Goal: Task Accomplishment & Management: Use online tool/utility

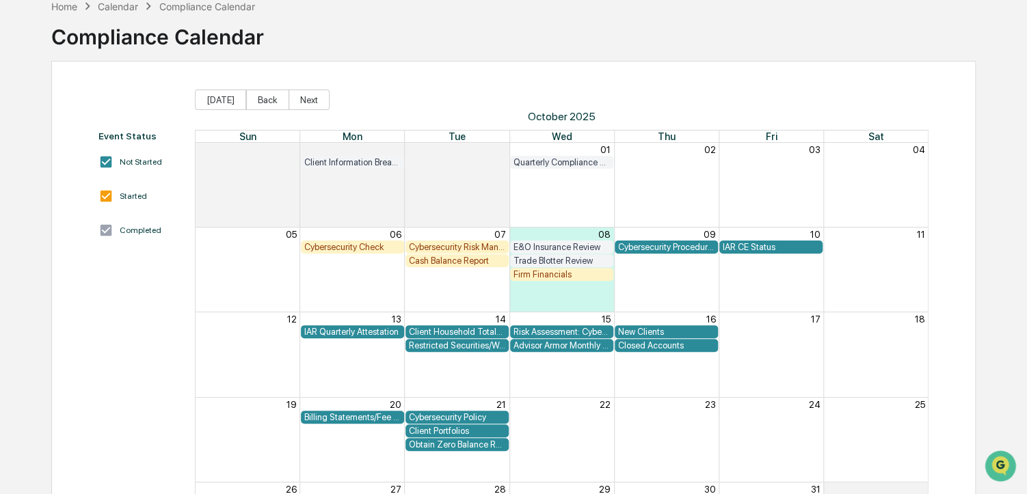
scroll to position [85, 0]
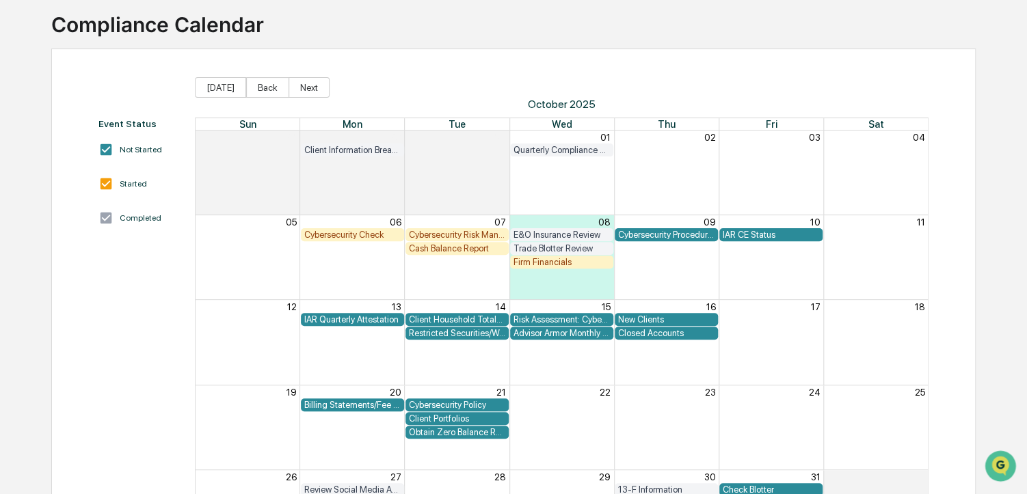
click at [658, 334] on div "Closed Accounts" at bounding box center [666, 333] width 96 height 10
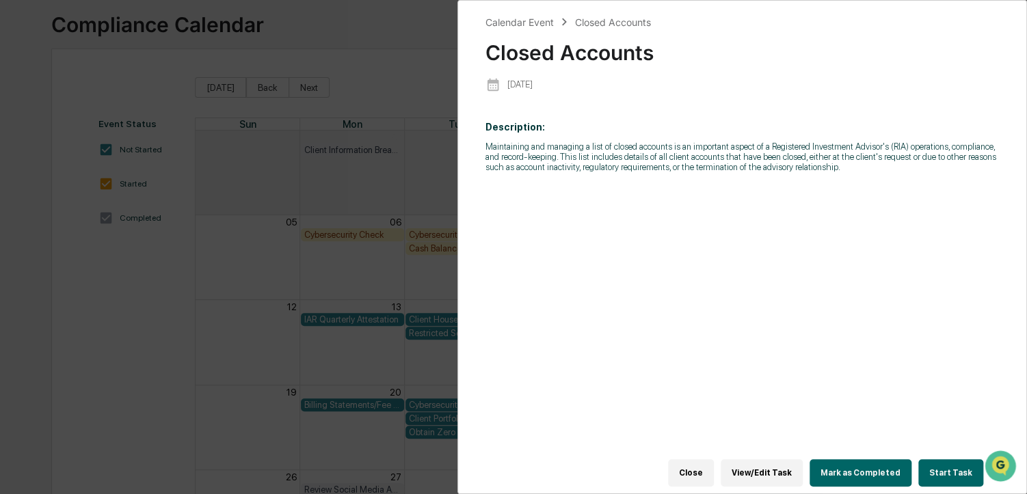
click at [515, 229] on div "Description: Maintaining and managing a list of closed accounts is an important…" at bounding box center [741, 292] width 513 height 361
click at [390, 106] on div "Calendar Event Closed Accounts Closed Accounts [DATE] Description: Maintaining …" at bounding box center [513, 247] width 1027 height 494
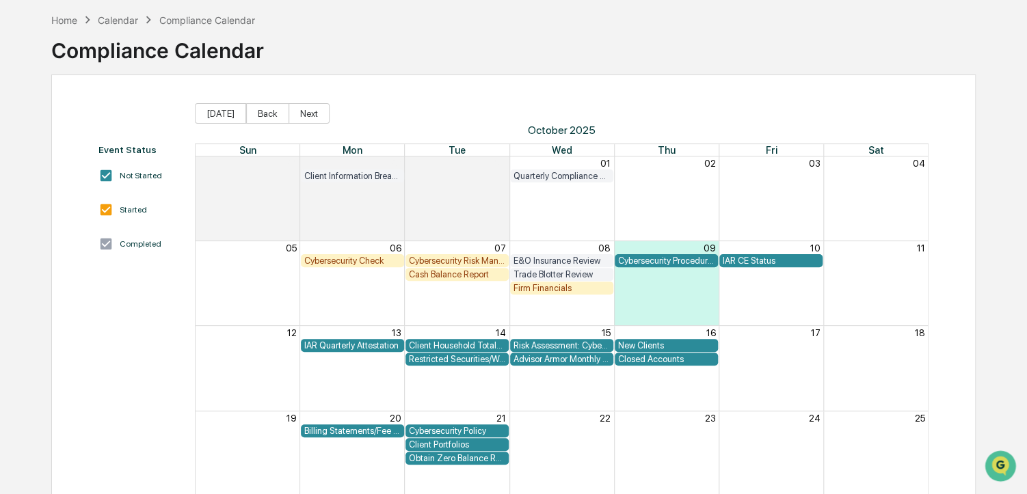
scroll to position [68, 0]
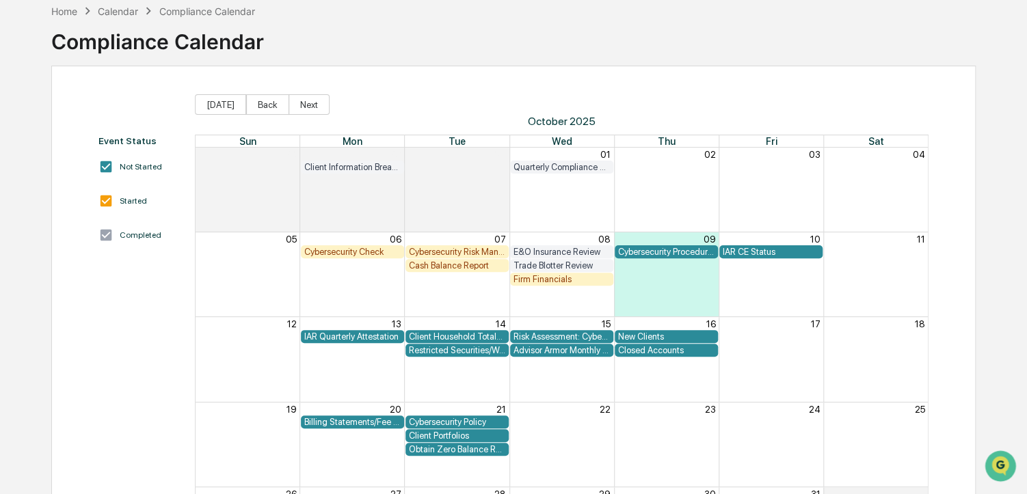
click at [655, 353] on div "Closed Accounts" at bounding box center [666, 350] width 96 height 10
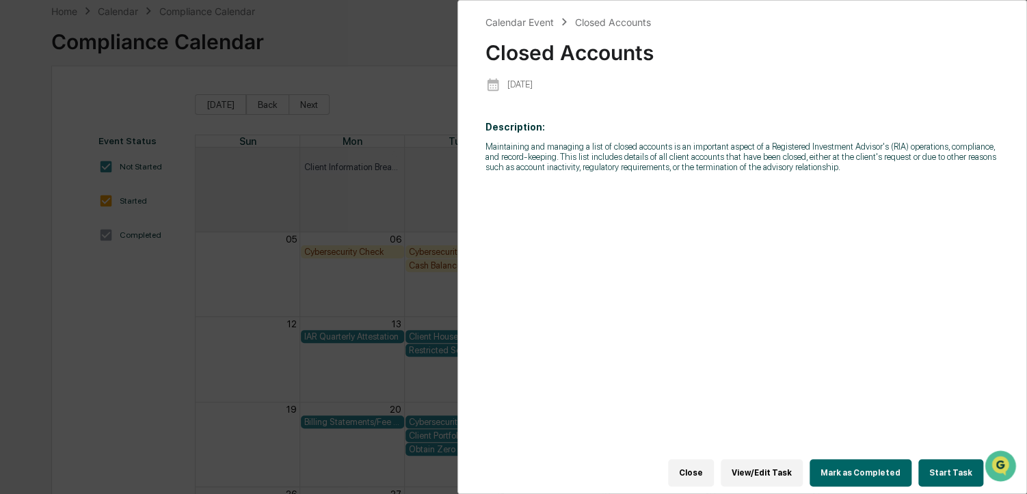
click at [932, 462] on button "Start Task" at bounding box center [950, 472] width 65 height 27
click at [936, 466] on button "Start Task" at bounding box center [950, 472] width 65 height 27
click at [941, 465] on button "Start Task" at bounding box center [950, 472] width 65 height 27
click at [944, 464] on button "Start Task" at bounding box center [950, 472] width 65 height 27
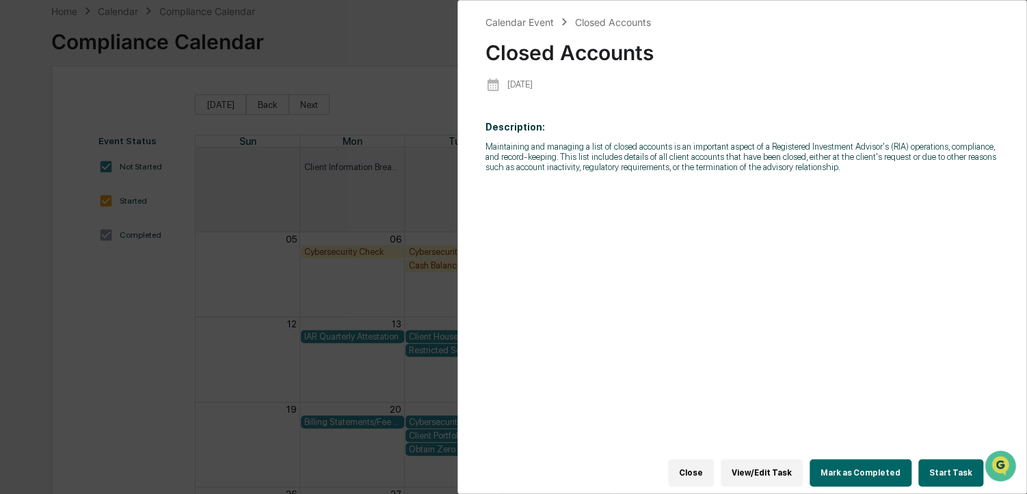
click at [405, 99] on div "Calendar Event Closed Accounts Closed Accounts [DATE] Description: Maintaining …" at bounding box center [513, 247] width 1027 height 494
